Goal: Task Accomplishment & Management: Use online tool/utility

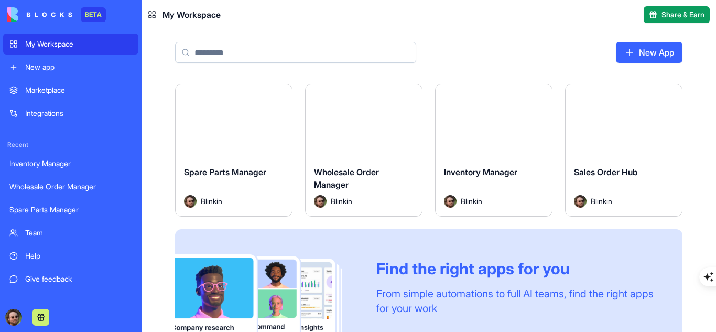
click at [494, 124] on button "Launch" at bounding box center [493, 120] width 79 height 21
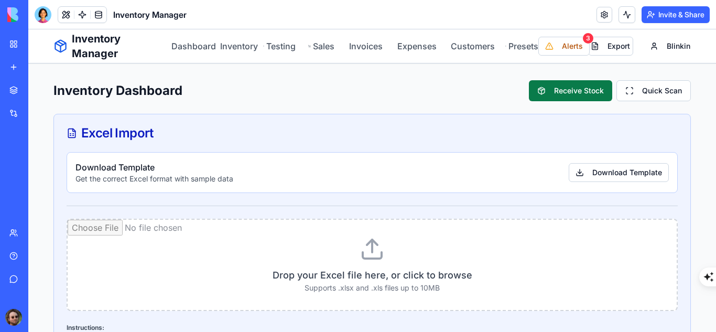
click at [537, 91] on button "Receive Stock" at bounding box center [570, 90] width 83 height 21
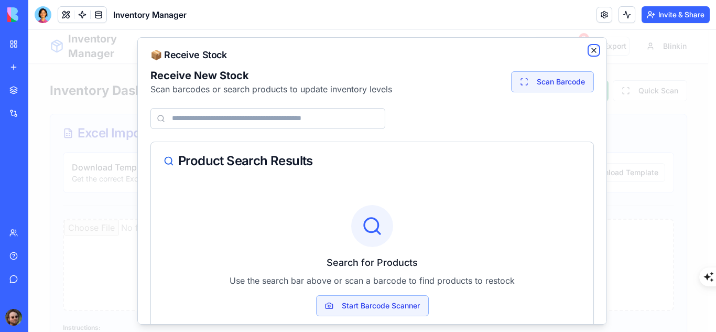
click at [591, 49] on icon "button" at bounding box center [593, 50] width 4 height 4
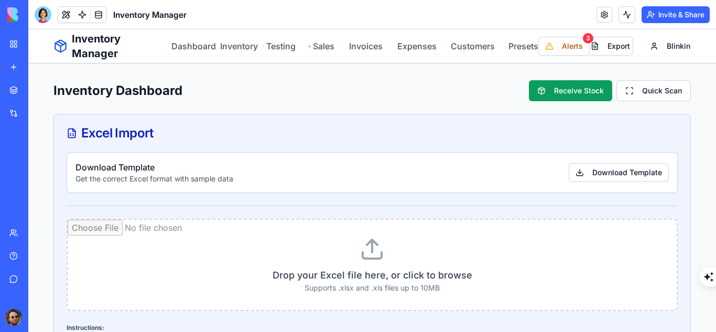
click at [240, 48] on link "Inventory" at bounding box center [235, 46] width 31 height 13
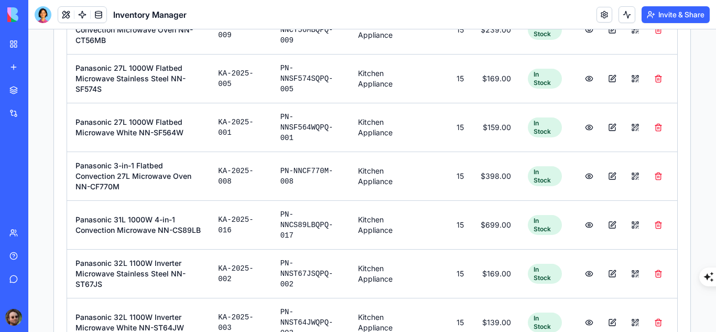
scroll to position [741, 0]
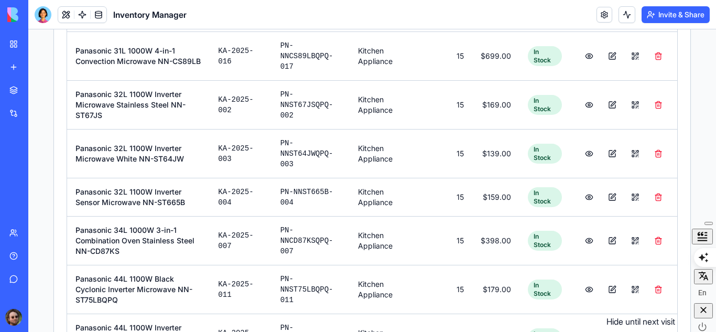
click at [700, 315] on icon "button" at bounding box center [703, 309] width 10 height 10
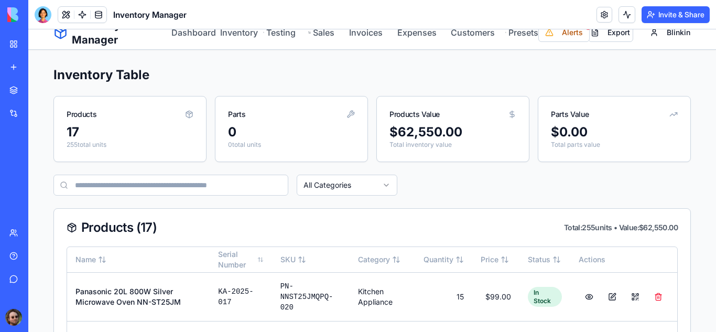
scroll to position [0, 0]
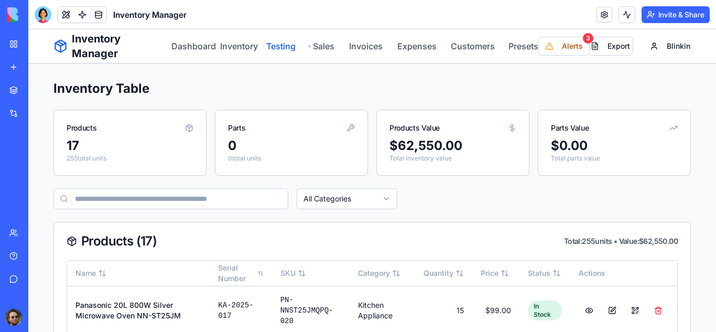
click at [276, 47] on link "Testing" at bounding box center [279, 46] width 32 height 13
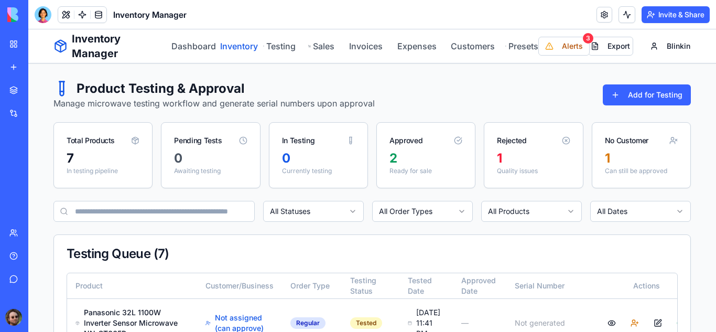
click at [235, 47] on link "Inventory" at bounding box center [235, 46] width 31 height 13
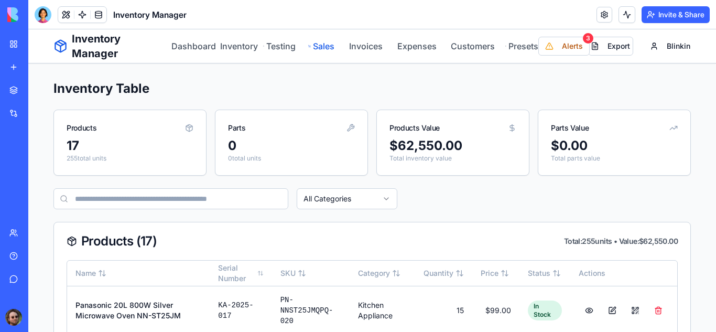
click at [321, 46] on link "Sales" at bounding box center [321, 46] width 26 height 13
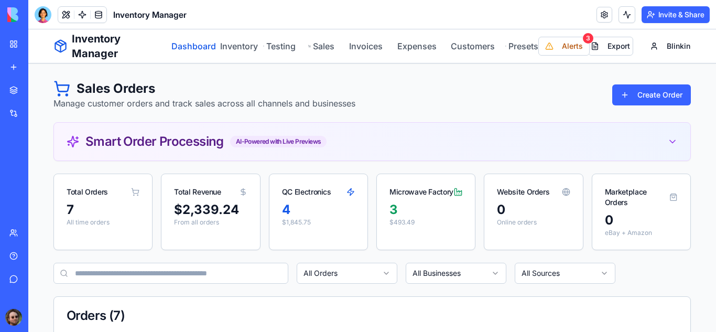
click at [189, 47] on link "Dashboard" at bounding box center [189, 46] width 36 height 13
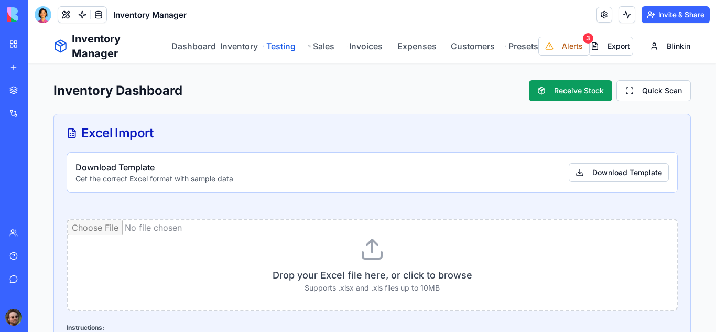
click at [273, 47] on link "Testing" at bounding box center [279, 46] width 32 height 13
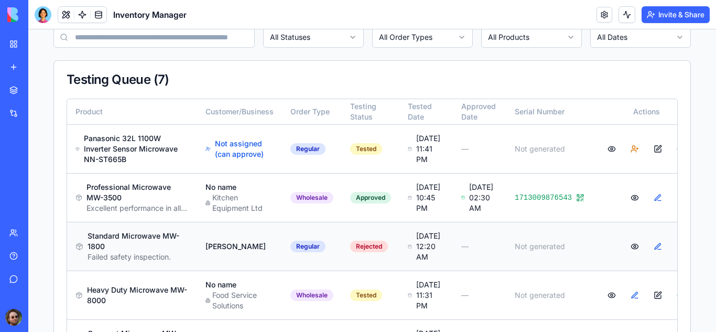
scroll to position [277, 0]
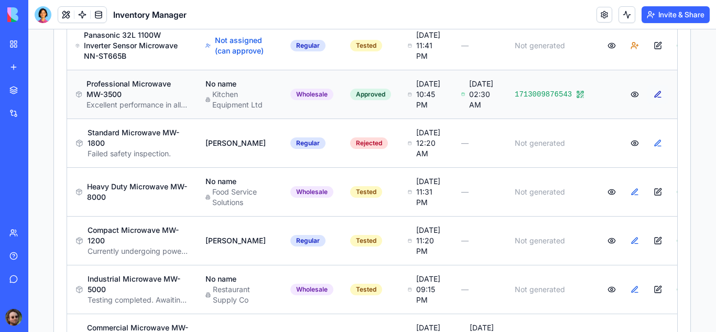
click at [647, 104] on button at bounding box center [657, 94] width 21 height 19
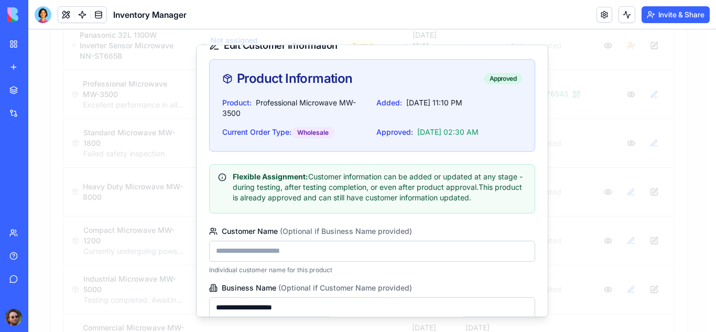
scroll to position [0, 0]
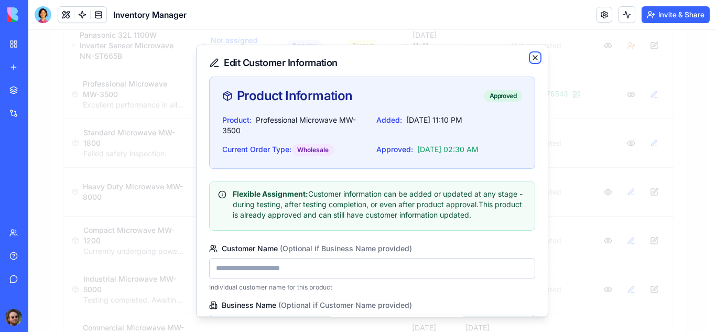
click at [533, 59] on icon "button" at bounding box center [535, 58] width 4 height 4
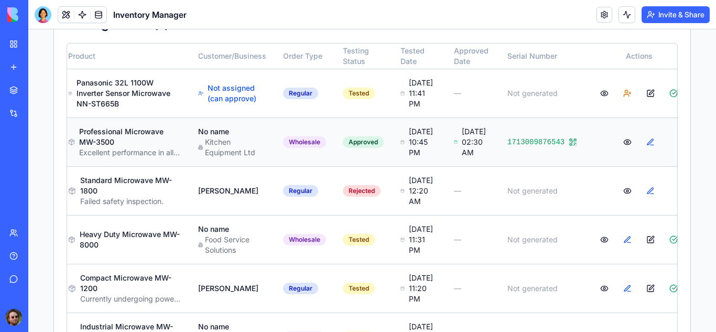
scroll to position [225, 0]
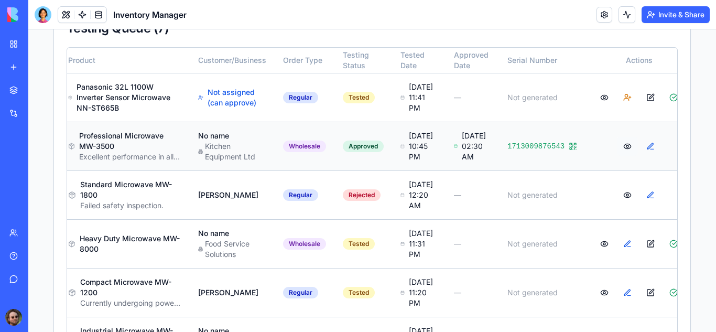
click at [617, 156] on button at bounding box center [627, 146] width 21 height 19
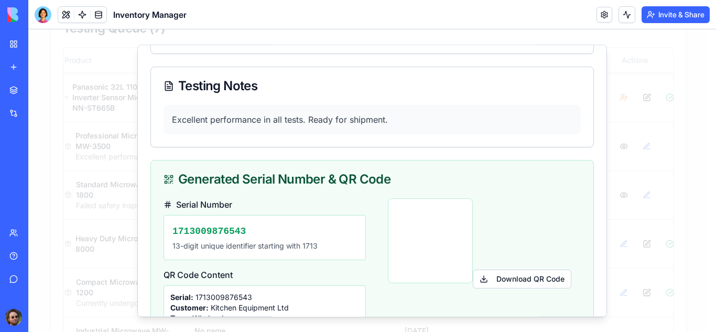
scroll to position [365, 0]
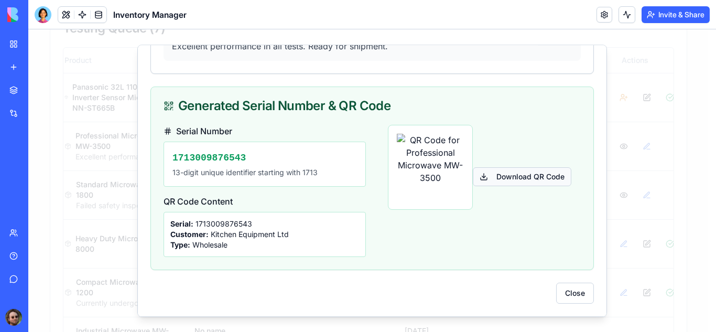
click at [502, 178] on button "Download QR Code" at bounding box center [522, 176] width 98 height 19
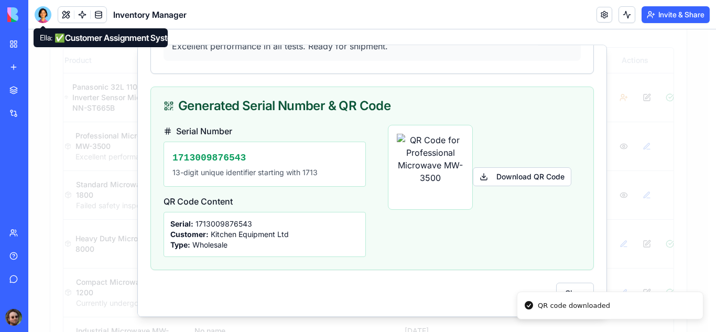
drag, startPoint x: 44, startPoint y: 18, endPoint x: 60, endPoint y: 26, distance: 17.8
click at [44, 18] on div at bounding box center [43, 14] width 17 height 17
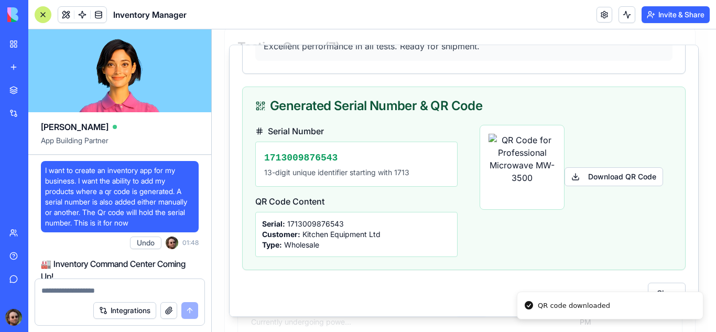
scroll to position [37643, 0]
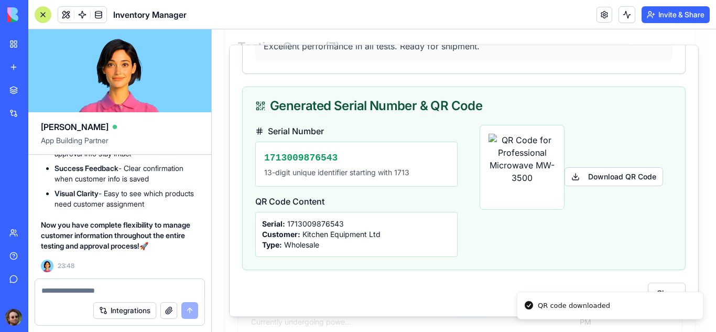
click at [93, 287] on textarea at bounding box center [119, 290] width 157 height 10
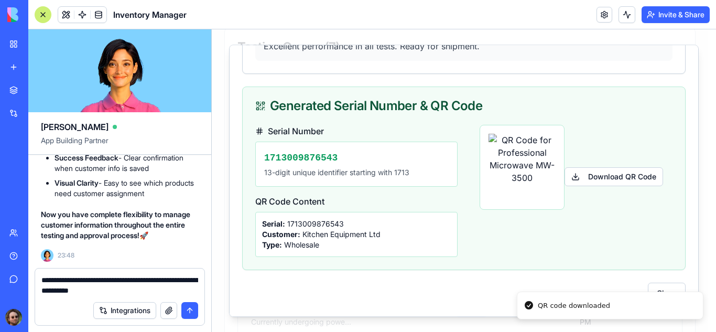
type textarea "**********"
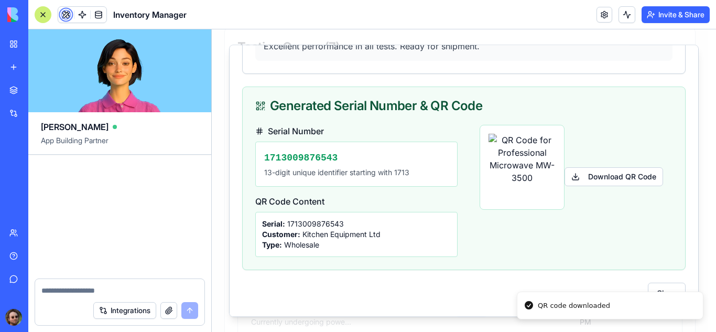
scroll to position [38491, 0]
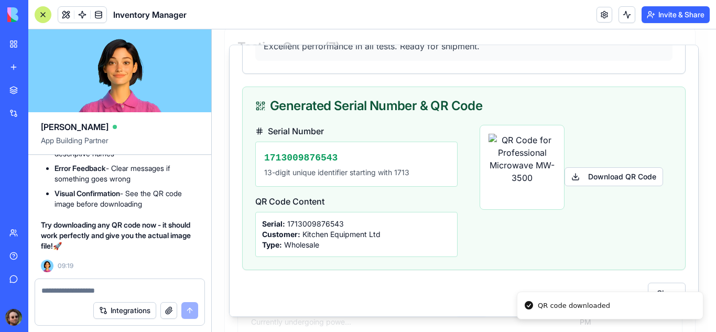
click at [42, 15] on div at bounding box center [43, 14] width 17 height 17
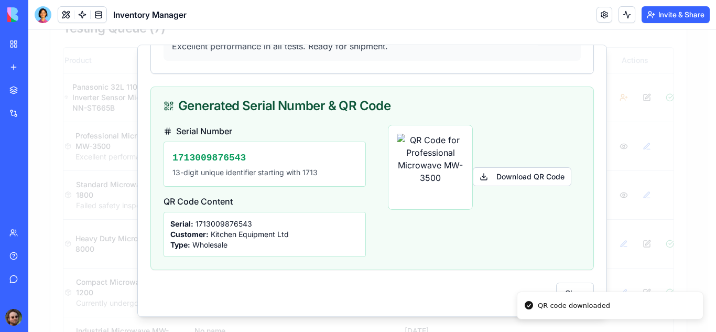
click at [44, 19] on div at bounding box center [43, 14] width 17 height 17
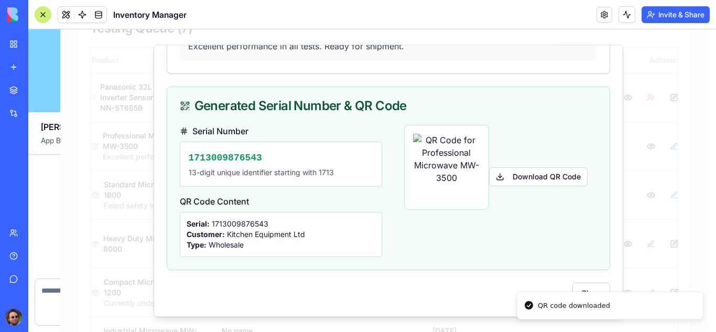
click at [44, 19] on div at bounding box center [43, 14] width 17 height 17
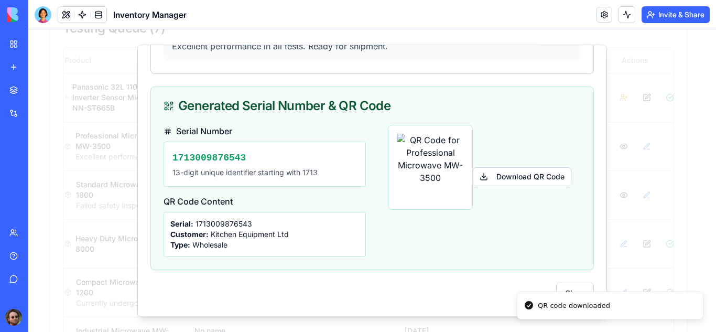
click at [44, 19] on div at bounding box center [43, 14] width 17 height 17
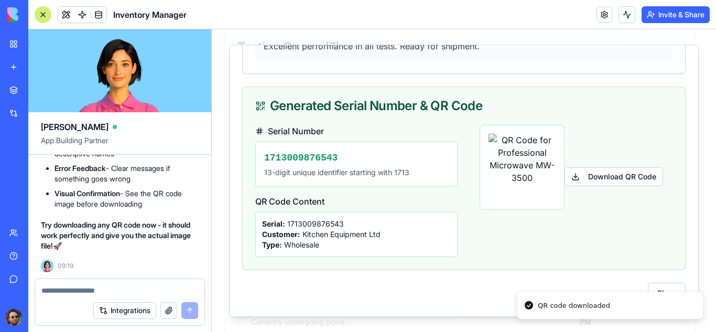
click at [45, 16] on div at bounding box center [43, 14] width 17 height 17
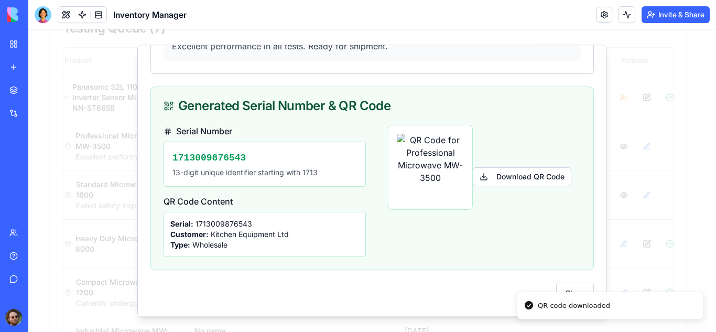
click at [41, 16] on div at bounding box center [43, 14] width 17 height 17
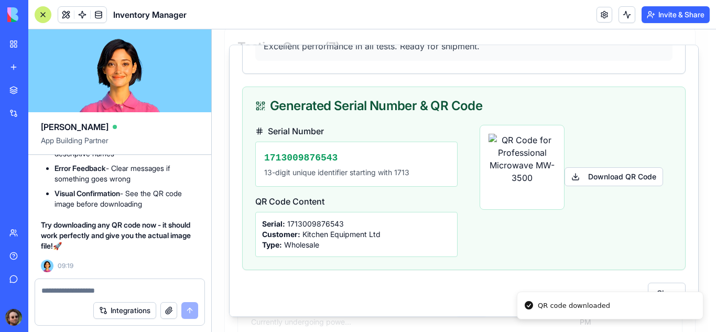
click at [39, 165] on div "Inventory Manager" at bounding box center [23, 163] width 29 height 10
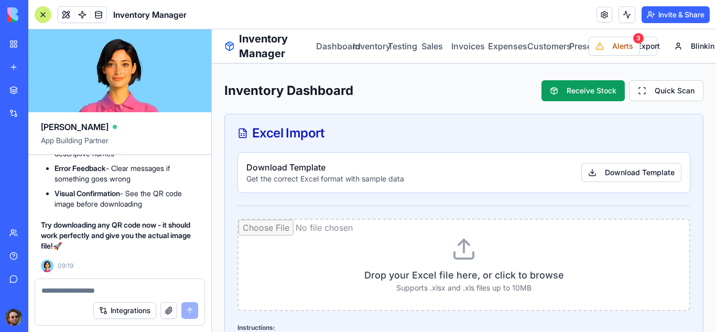
click at [41, 13] on div at bounding box center [43, 14] width 17 height 17
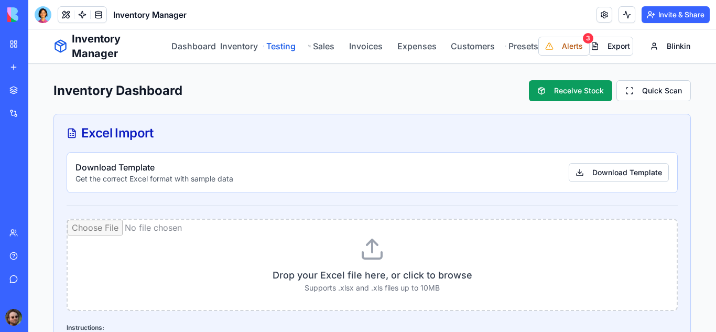
click at [283, 50] on link "Testing" at bounding box center [279, 46] width 32 height 13
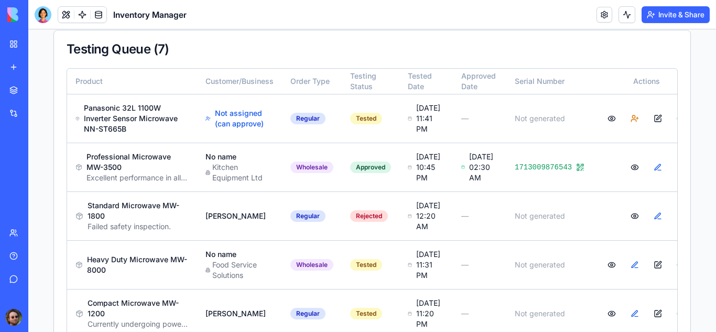
scroll to position [205, 0]
click at [647, 176] on button at bounding box center [657, 166] width 21 height 19
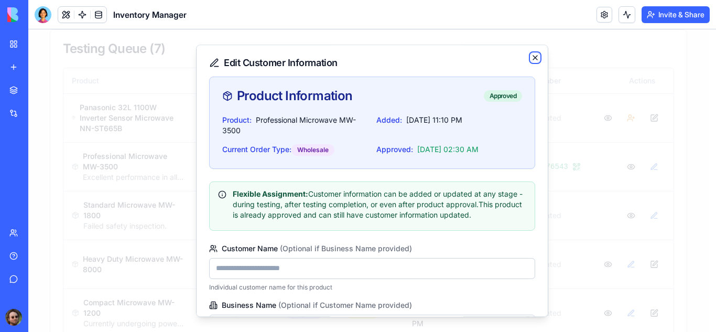
click at [533, 59] on icon "button" at bounding box center [535, 58] width 4 height 4
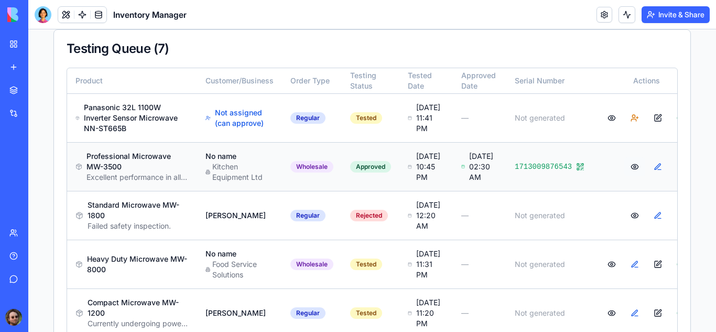
click at [624, 176] on button at bounding box center [634, 166] width 21 height 19
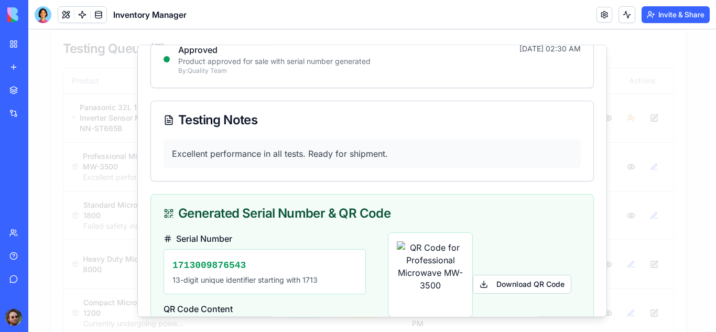
scroll to position [365, 0]
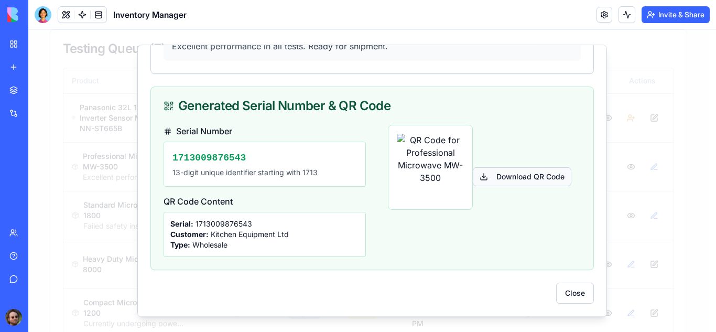
click at [496, 174] on button "Download QR Code" at bounding box center [522, 176] width 98 height 19
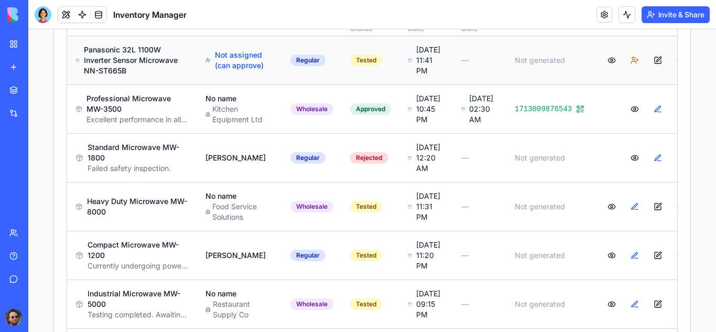
scroll to position [264, 0]
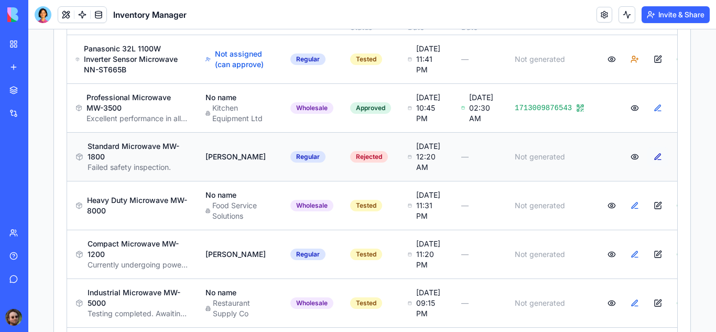
click at [647, 166] on button at bounding box center [657, 156] width 21 height 19
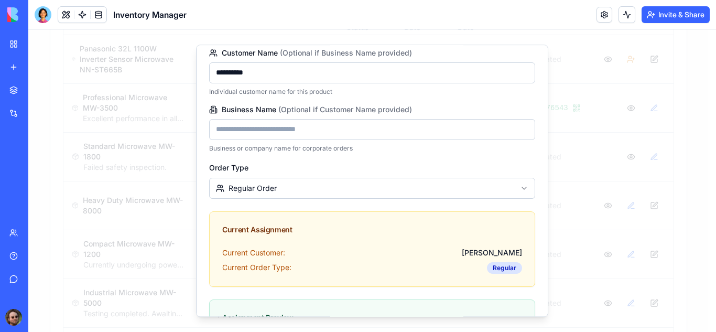
scroll to position [0, 0]
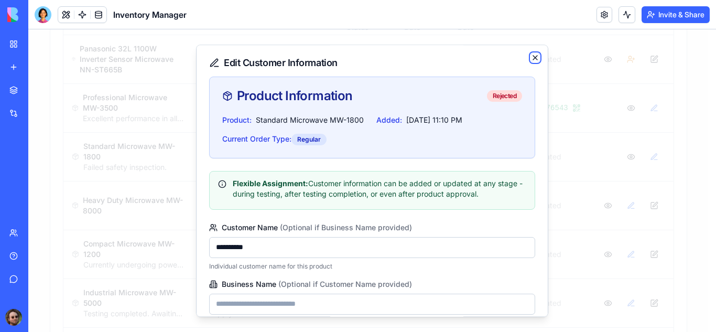
click at [531, 59] on icon "button" at bounding box center [535, 57] width 8 height 8
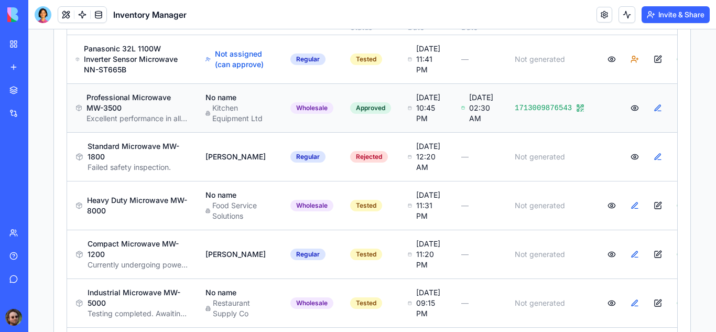
click at [577, 111] on rect at bounding box center [578, 110] width 2 height 2
click at [529, 113] on span "1713009876543" at bounding box center [542, 108] width 57 height 10
click at [624, 117] on button at bounding box center [634, 107] width 21 height 19
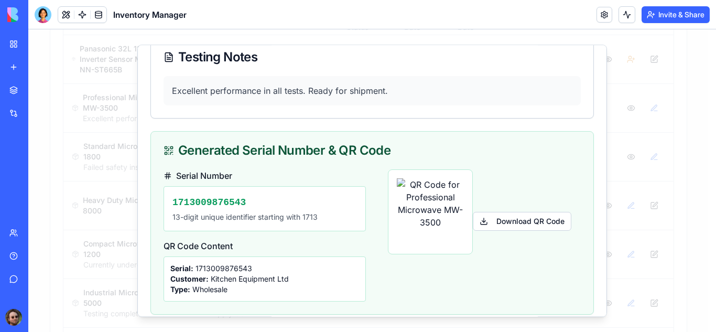
scroll to position [365, 0]
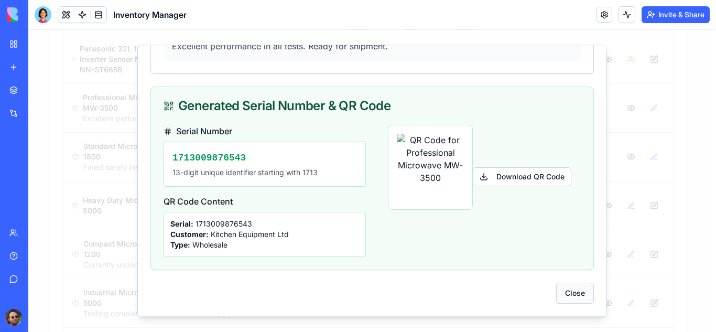
click at [567, 297] on button "Close" at bounding box center [575, 292] width 38 height 21
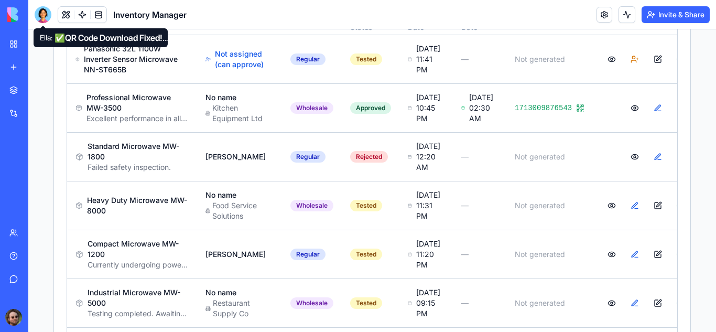
click at [45, 20] on div at bounding box center [43, 14] width 17 height 17
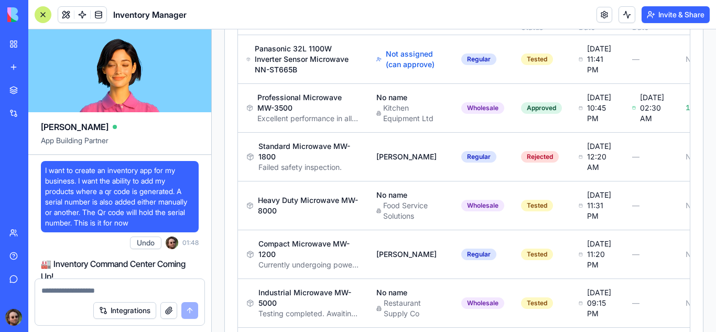
scroll to position [38491, 0]
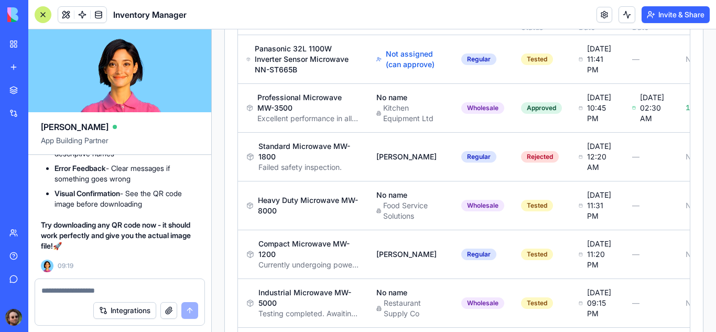
click at [110, 286] on textarea at bounding box center [119, 290] width 157 height 10
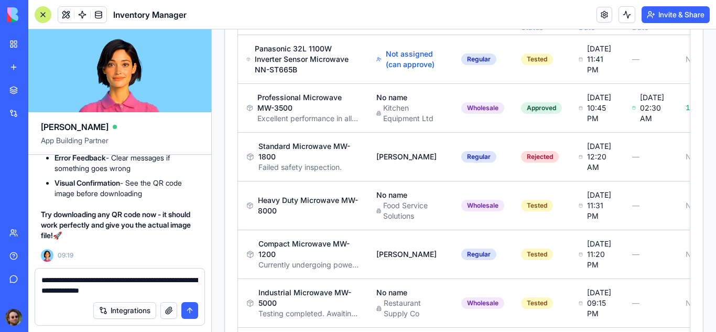
type textarea "**********"
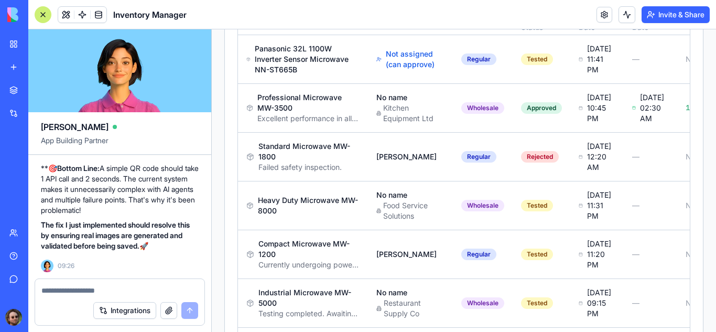
scroll to position [38728, 0]
